Goal: Task Accomplishment & Management: Manage account settings

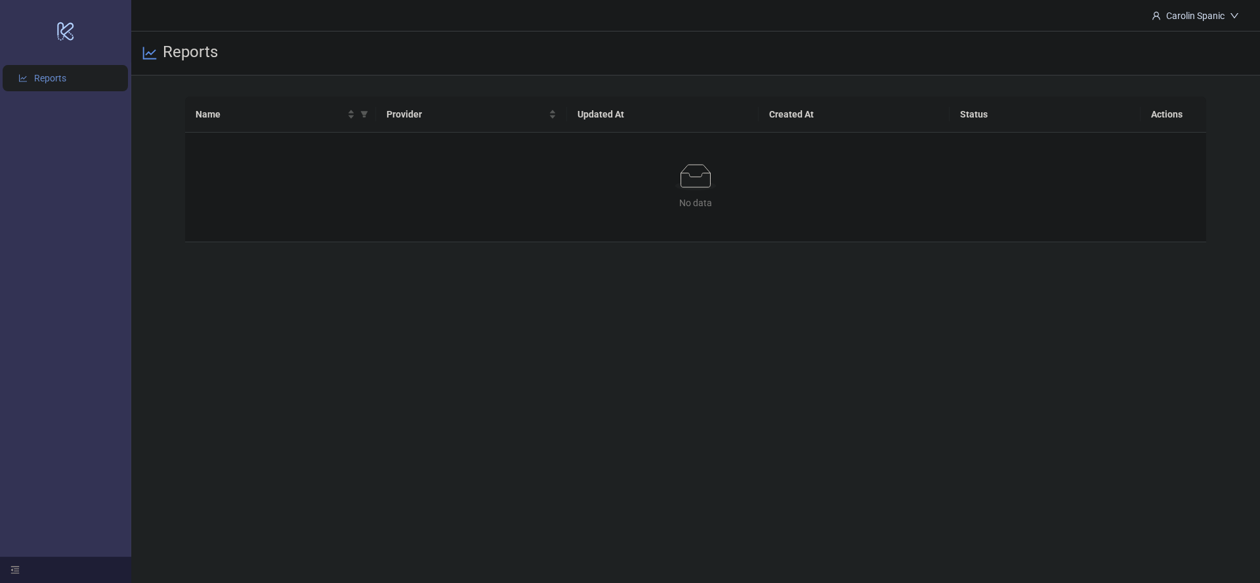
click at [866, 337] on main "Carolin Spanic Reports Name Provider Updated At Created At Status Actions No da…" at bounding box center [695, 291] width 1129 height 583
click at [350, 113] on div "Name" at bounding box center [275, 114] width 159 height 14
click at [66, 28] on icon "logo/logo-mobile" at bounding box center [65, 31] width 18 height 31
click at [1224, 15] on div "Carolin Spanic" at bounding box center [1195, 16] width 69 height 14
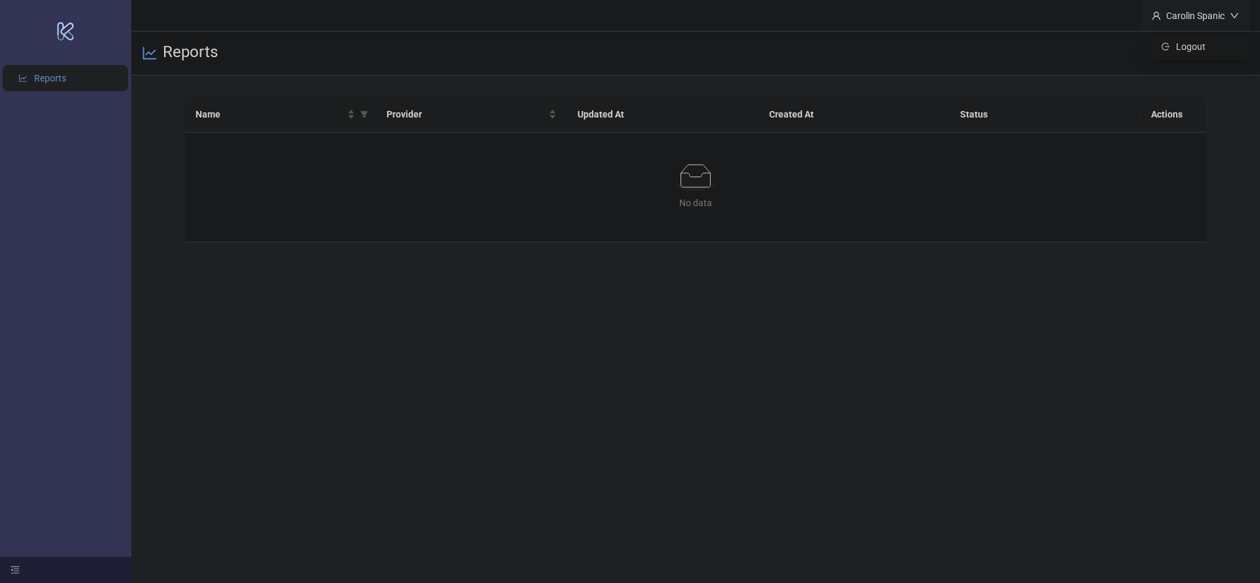
click at [1232, 14] on icon "down" at bounding box center [1234, 15] width 9 height 9
drag, startPoint x: 1083, startPoint y: 492, endPoint x: 1188, endPoint y: 78, distance: 427.3
click at [1084, 488] on main "Carolin Spanic Reports Name Provider Updated At Created At Status Actions No da…" at bounding box center [695, 291] width 1129 height 583
click at [279, 297] on main "Carolin Spanic Reports Name Provider Updated At Created At Status Actions No da…" at bounding box center [695, 291] width 1129 height 583
click at [1238, 12] on icon "down" at bounding box center [1234, 15] width 9 height 9
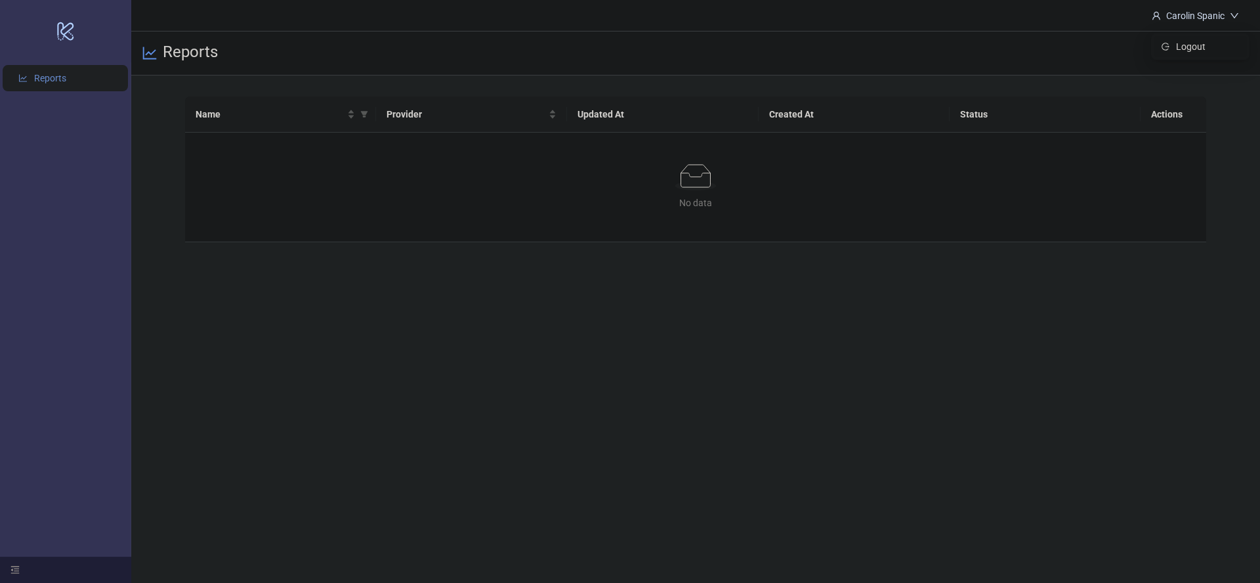
click at [1191, 43] on span "Logout" at bounding box center [1207, 46] width 63 height 14
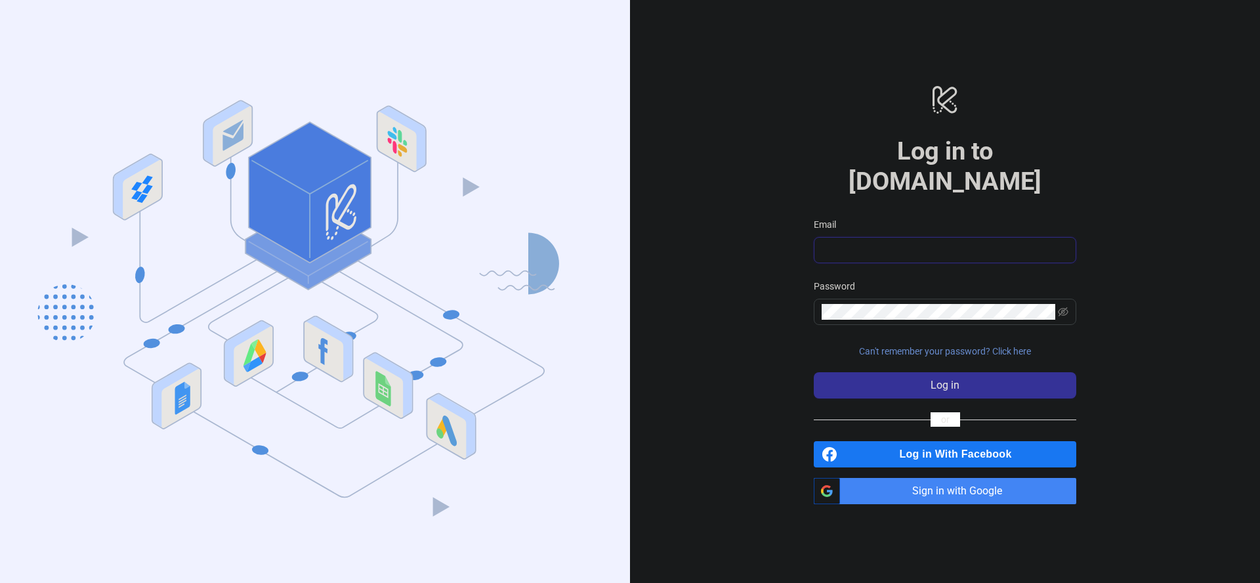
click at [858, 242] on input "Email" at bounding box center [944, 250] width 244 height 16
type input "**********"
click at [814, 372] on button "Log in" at bounding box center [945, 385] width 262 height 26
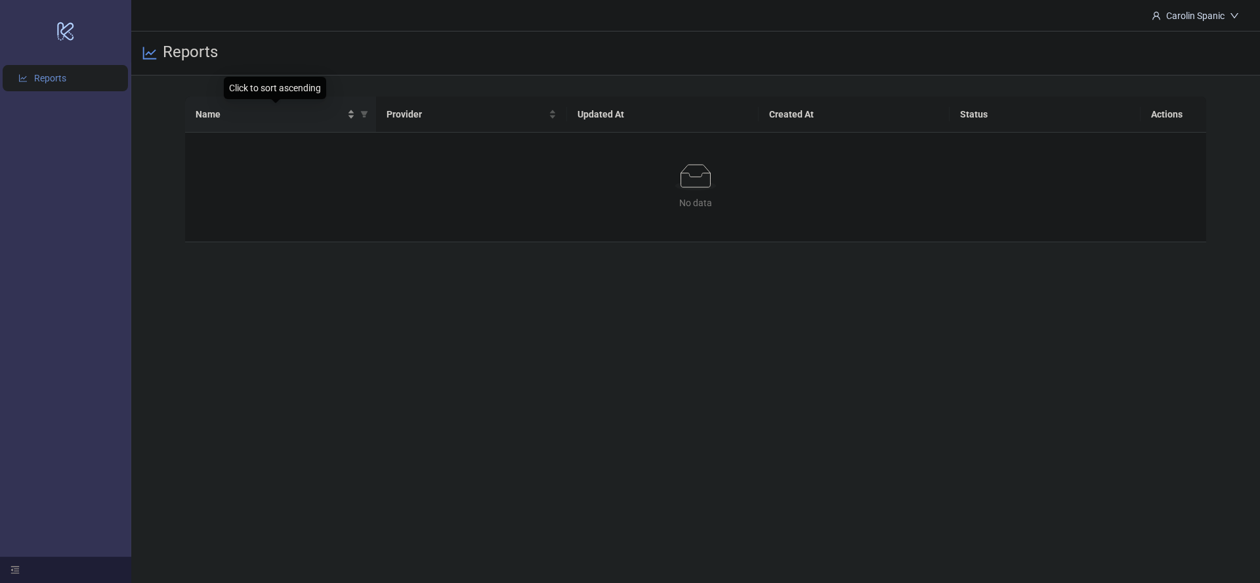
click at [219, 110] on span "Name" at bounding box center [270, 114] width 149 height 14
drag, startPoint x: 435, startPoint y: 282, endPoint x: 1068, endPoint y: 38, distance: 677.8
click at [450, 278] on main "Carolin Spanic Reports Name Provider Updated At Created At Status Actions No da…" at bounding box center [695, 291] width 1129 height 583
click at [1188, 15] on div "Carolin Spanic" at bounding box center [1195, 16] width 69 height 14
click at [1184, 45] on span "Logout" at bounding box center [1207, 46] width 63 height 14
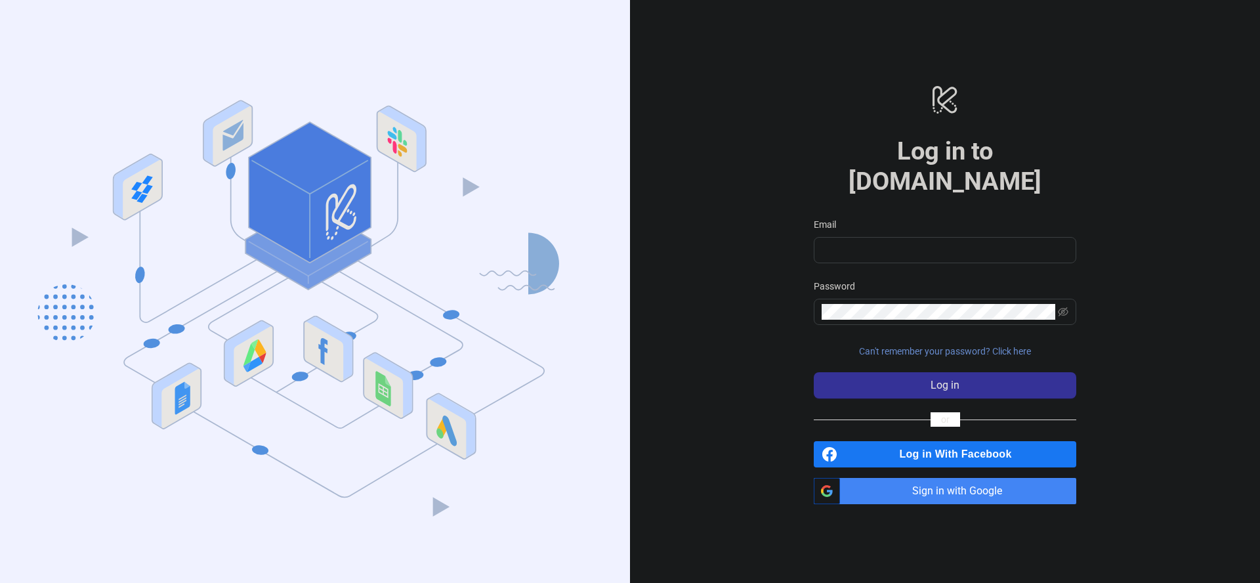
click at [728, 375] on div "logo/logo-mobile Log in to Kitchn.io Email Password Can't remember your passwor…" at bounding box center [945, 294] width 630 height 588
click at [906, 242] on input "Email" at bounding box center [944, 250] width 244 height 16
type input "**********"
click at [933, 379] on span "Log in" at bounding box center [944, 385] width 29 height 12
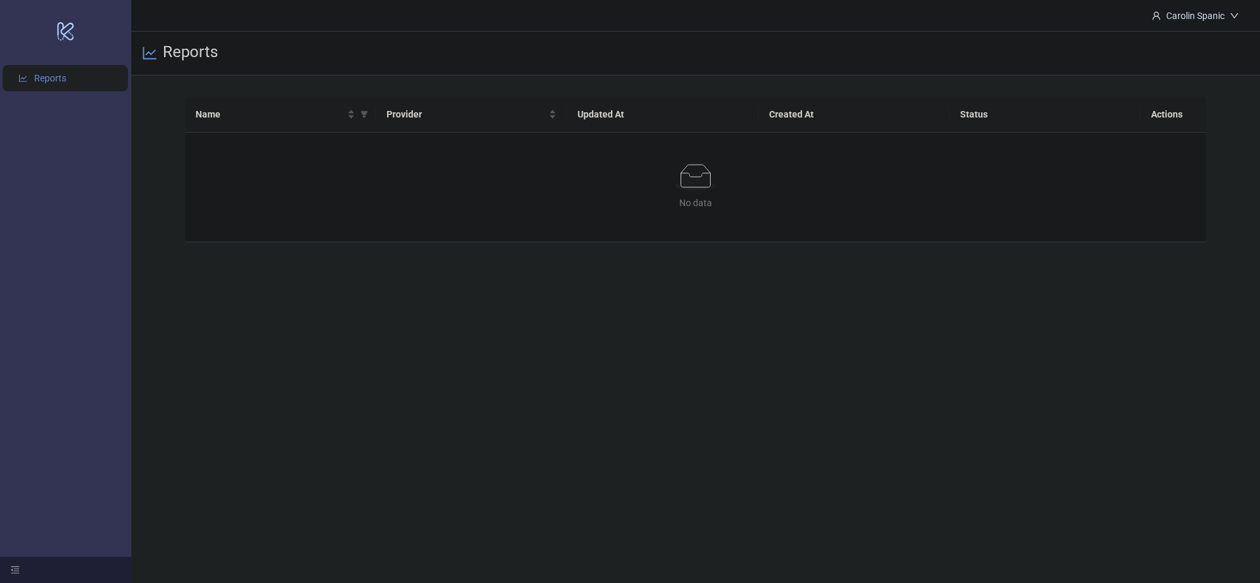
click at [774, 372] on main "Carolin Spanic Reports Name Provider Updated At Created At Status Actions No da…" at bounding box center [695, 291] width 1129 height 583
click at [220, 110] on span "Name" at bounding box center [270, 114] width 149 height 14
click at [364, 112] on icon "filter" at bounding box center [364, 114] width 7 height 7
click at [463, 347] on main "Carolin Spanic Reports Name Provider Updated At Created At Status Actions No da…" at bounding box center [695, 291] width 1129 height 583
